Goal: Task Accomplishment & Management: Use online tool/utility

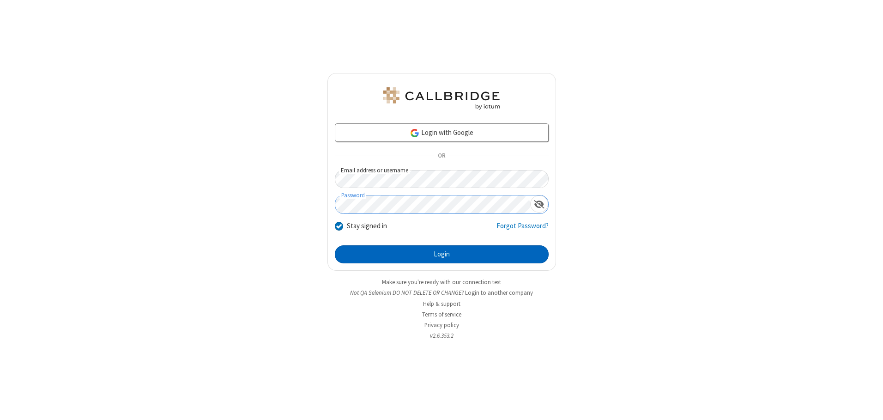
click at [441, 254] on button "Login" at bounding box center [442, 254] width 214 height 18
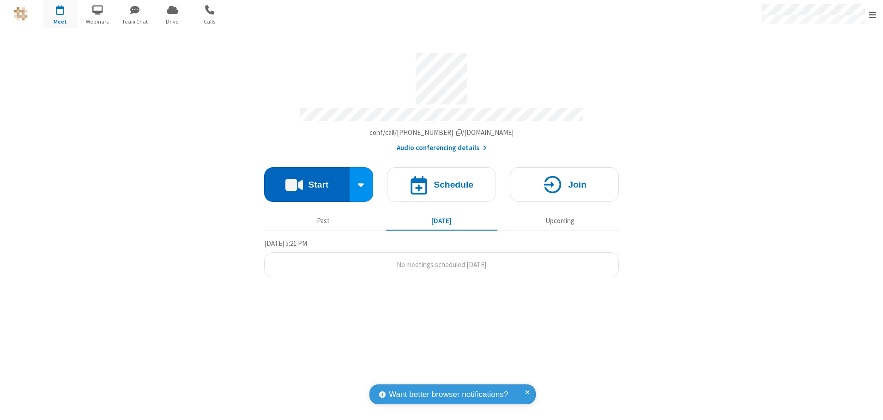
click at [307, 181] on button "Start" at bounding box center [306, 184] width 85 height 35
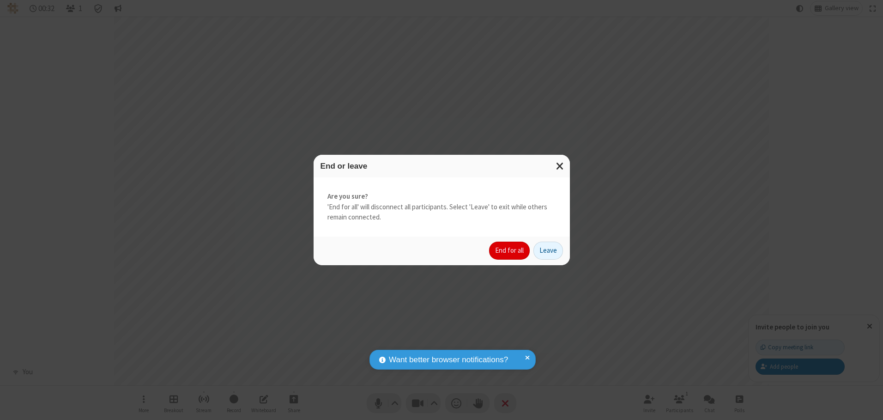
click at [510, 250] on button "End for all" at bounding box center [509, 250] width 41 height 18
